Goal: Check status: Check status

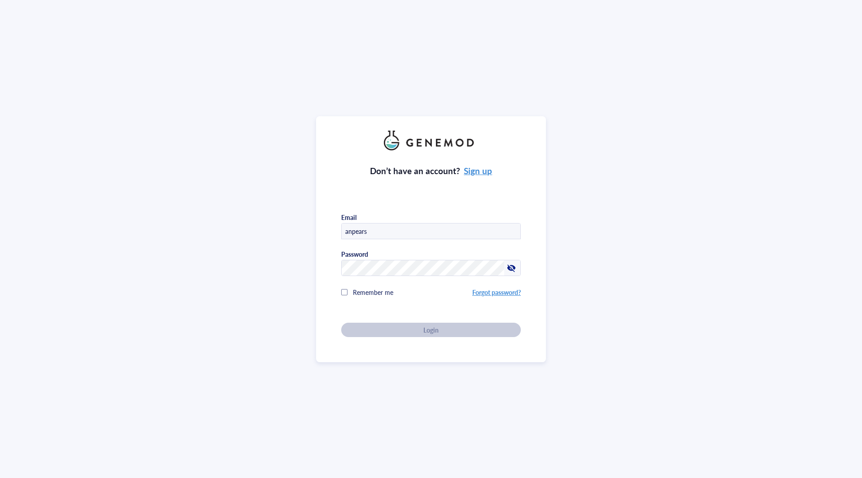
click at [419, 230] on input "anpears" at bounding box center [431, 232] width 179 height 16
type input "[EMAIL_ADDRESS][DOMAIN_NAME]"
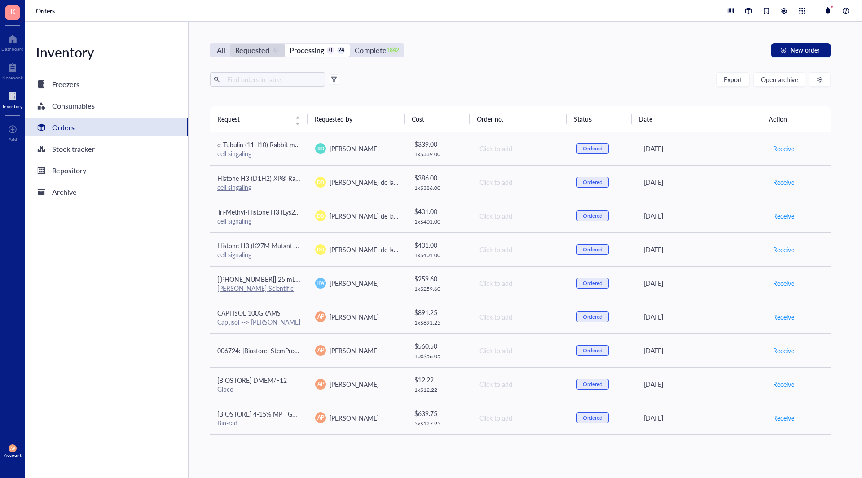
click at [251, 49] on div "Requested" at bounding box center [252, 50] width 34 height 13
click at [230, 44] on input "Requested 0" at bounding box center [230, 44] width 0 height 0
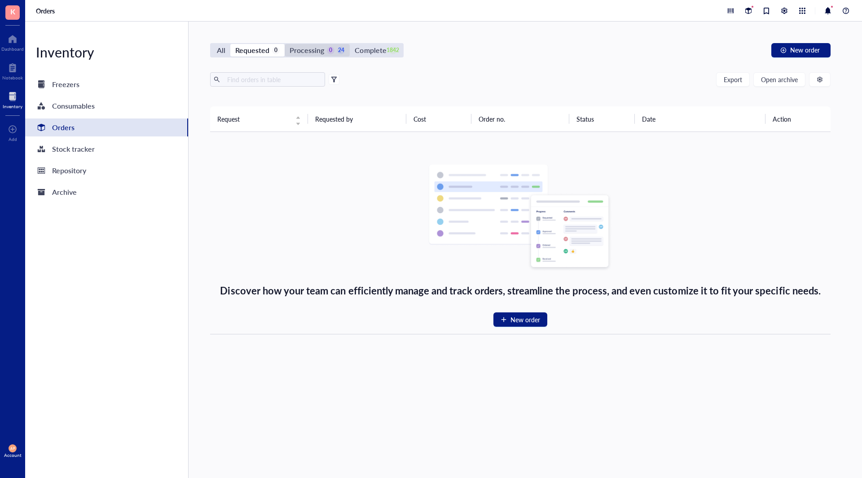
click at [302, 46] on div "Processing" at bounding box center [307, 50] width 35 height 13
click at [285, 44] on input "Processing 0 24" at bounding box center [285, 44] width 0 height 0
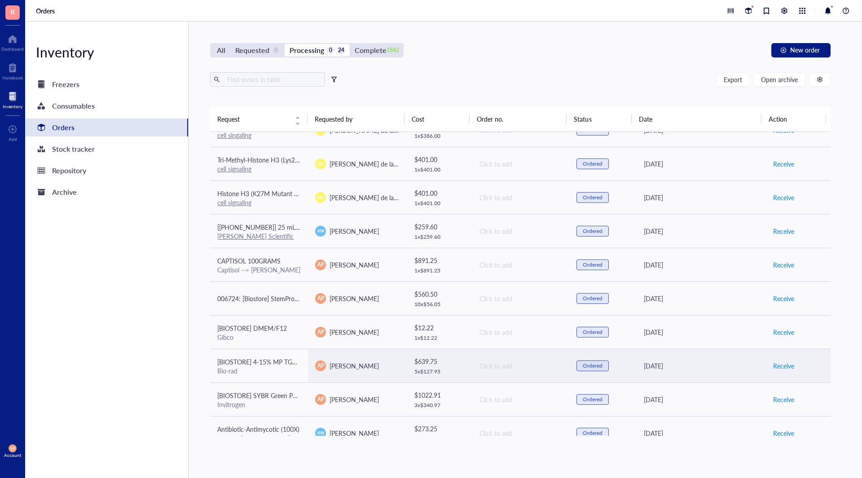
scroll to position [180, 0]
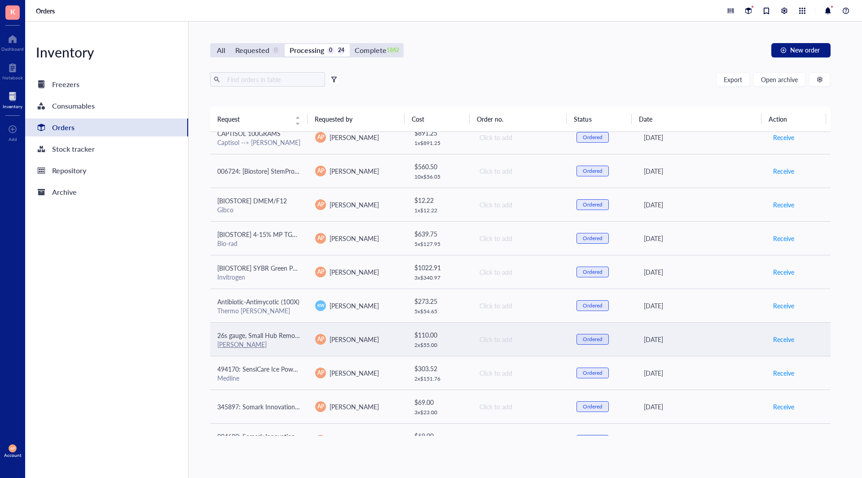
click at [280, 340] on div "[PERSON_NAME]" at bounding box center [259, 344] width 84 height 8
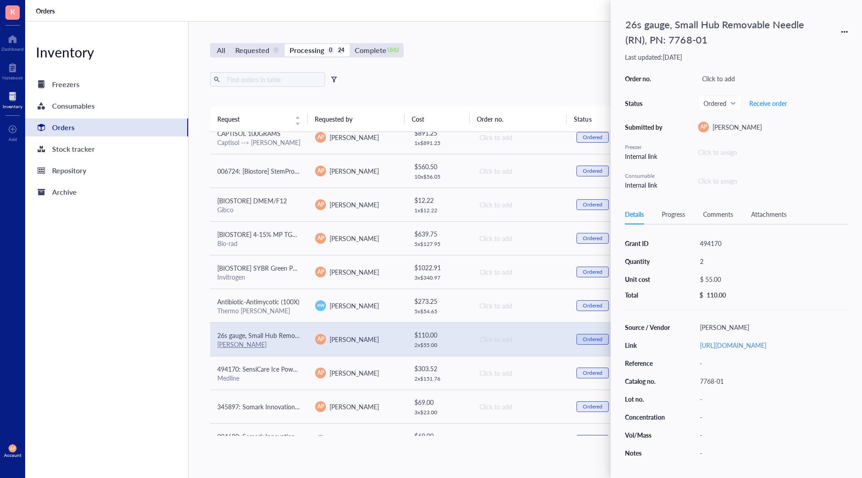
click at [148, 327] on div "Inventory Freezers Consumables Orders Stock tracker Repository Archive" at bounding box center [106, 250] width 163 height 457
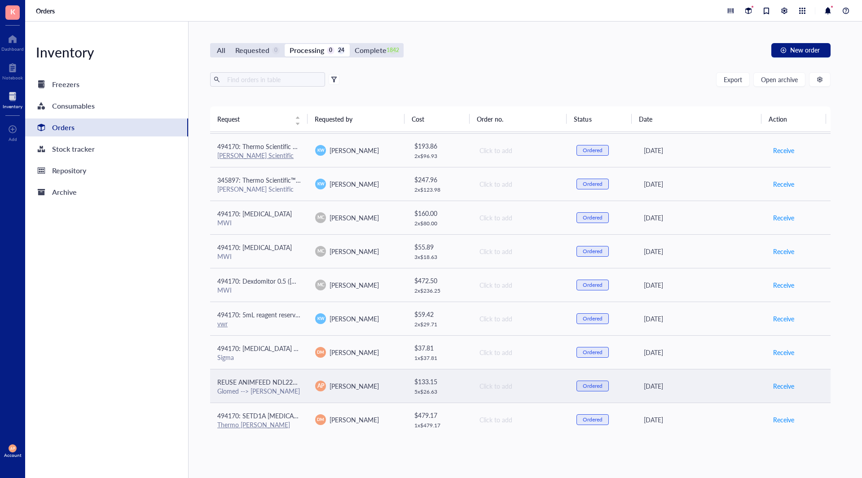
scroll to position [504, 0]
click at [296, 387] on div "Glomed --> [PERSON_NAME]" at bounding box center [259, 390] width 84 height 8
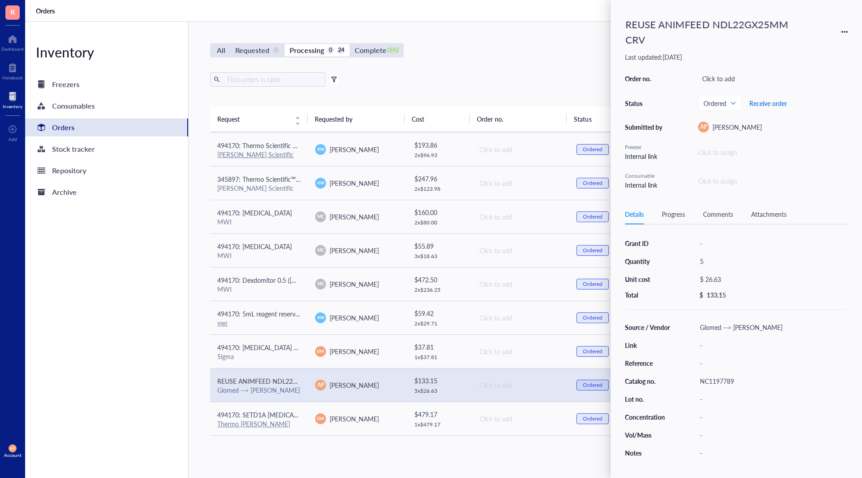
click at [775, 100] on span "Receive order" at bounding box center [769, 103] width 38 height 7
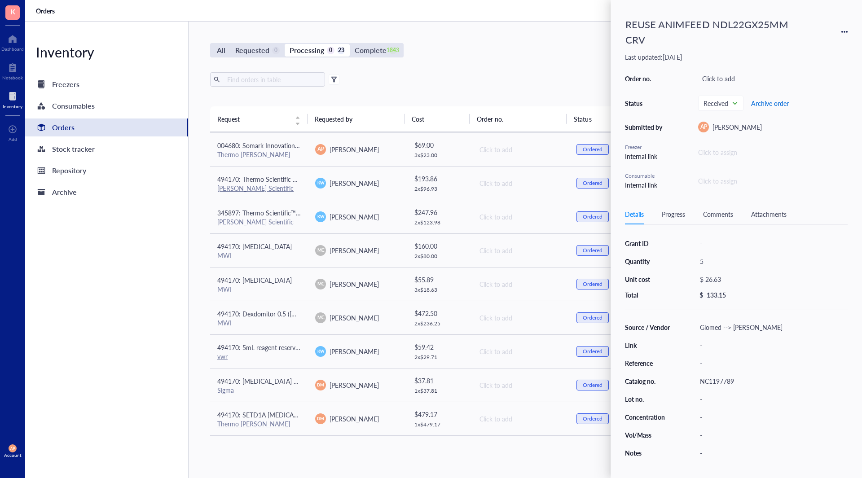
scroll to position [471, 0]
click at [87, 332] on div "Inventory Freezers Consumables Orders Stock tracker Repository Archive" at bounding box center [106, 250] width 163 height 457
